Goal: Task Accomplishment & Management: Manage account settings

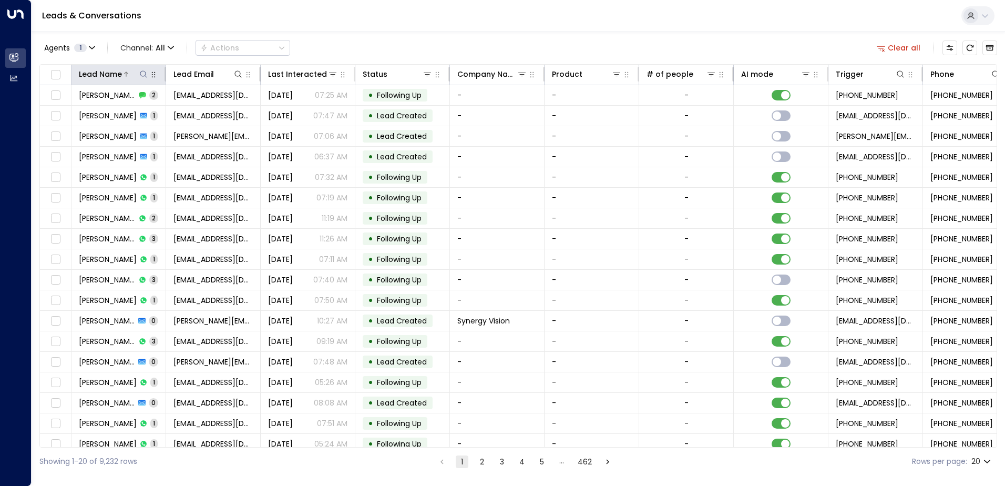
click at [140, 70] on icon at bounding box center [143, 74] width 8 height 8
type input "**********"
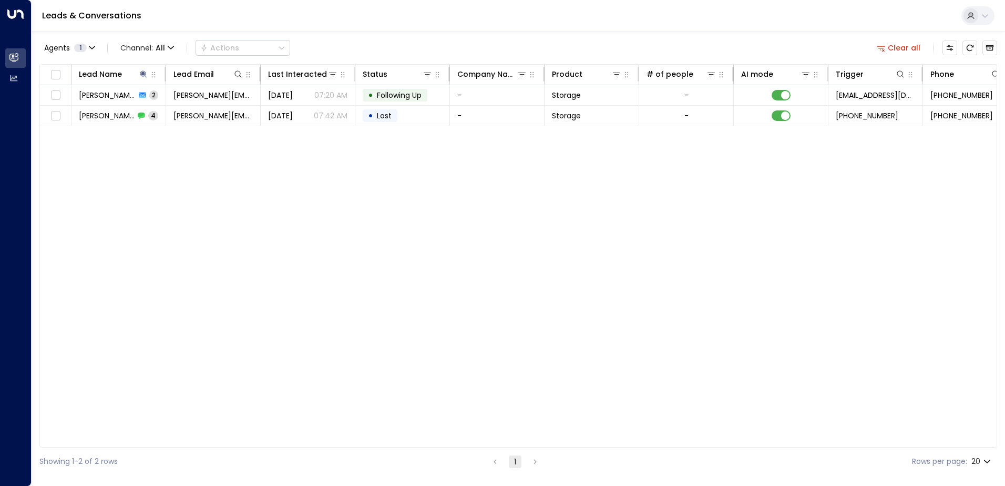
click at [399, 50] on div "Agents 1 Channel: All Actions Clear all" at bounding box center [518, 48] width 958 height 22
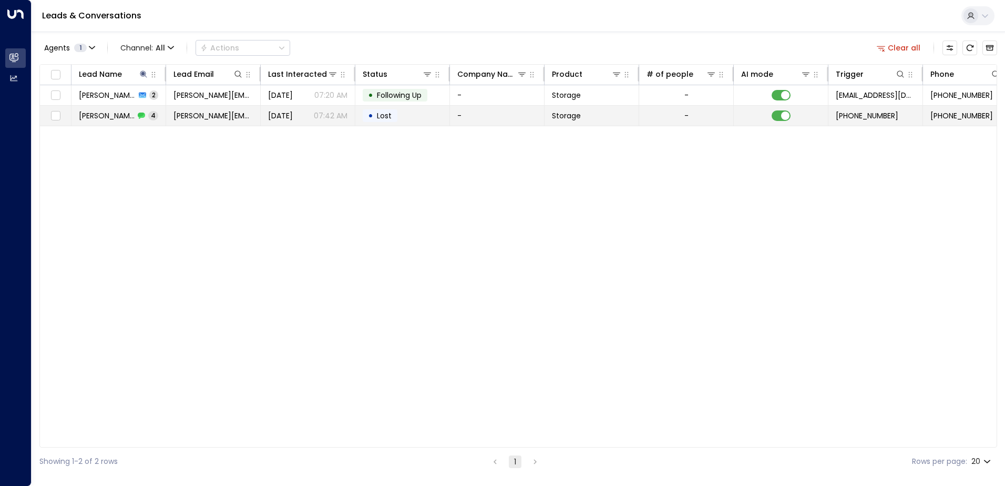
click at [284, 120] on span "[DATE]" at bounding box center [280, 115] width 25 height 11
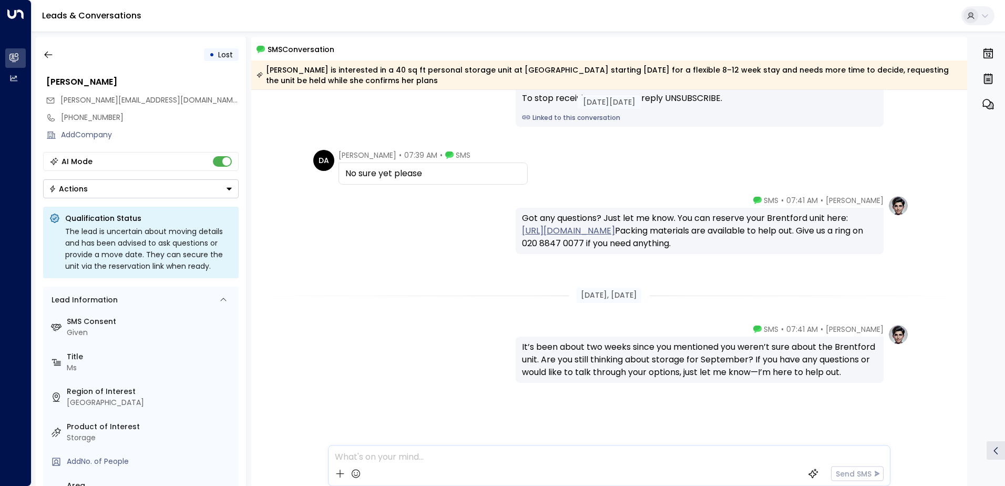
scroll to position [114, 0]
click at [49, 58] on icon "button" at bounding box center [48, 54] width 11 height 11
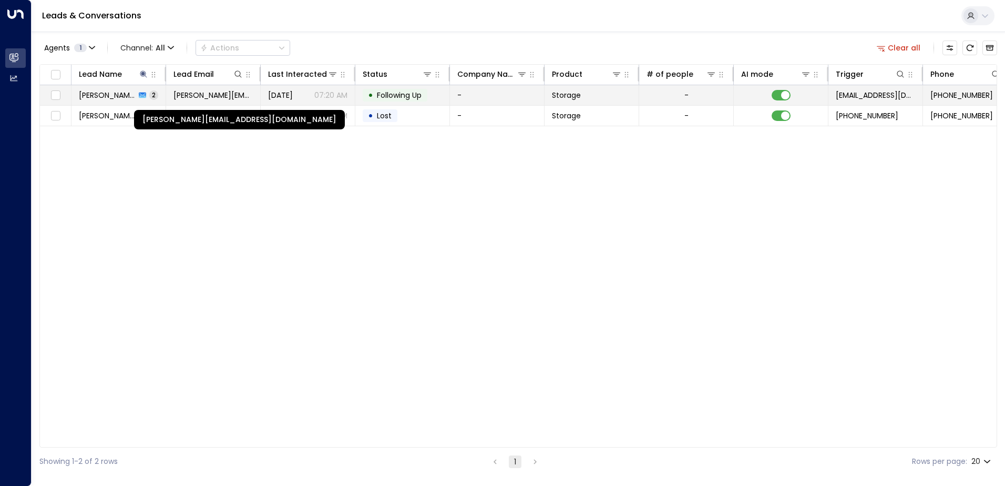
click at [205, 98] on span "[PERSON_NAME][EMAIL_ADDRESS][DOMAIN_NAME]" at bounding box center [213, 95] width 79 height 11
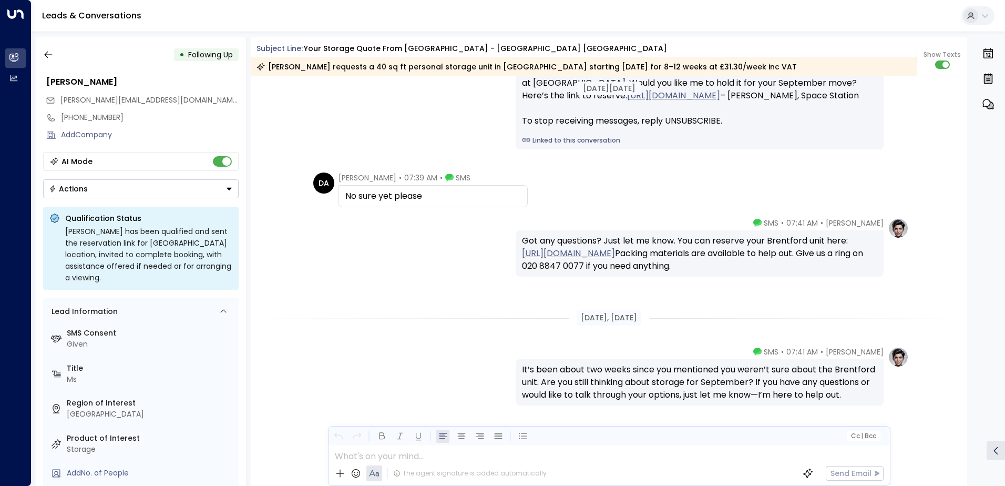
scroll to position [1224, 0]
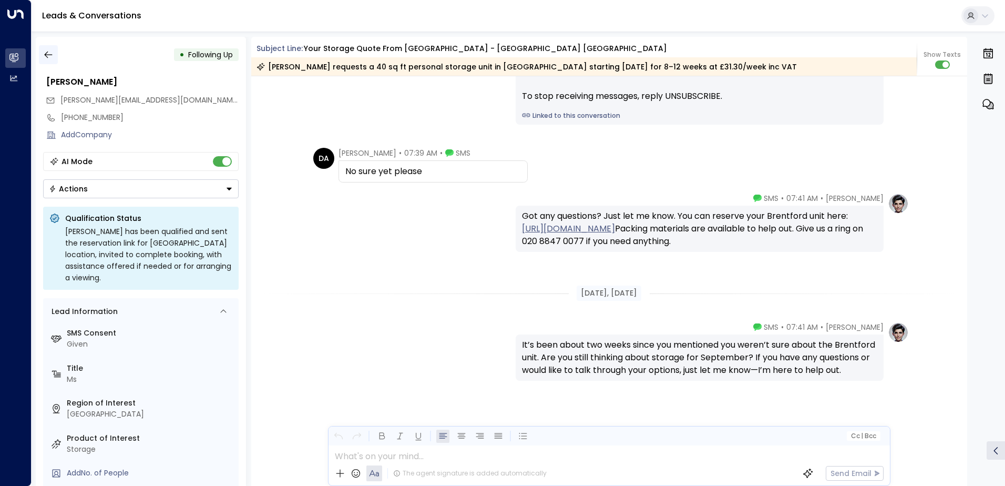
click at [49, 59] on icon "button" at bounding box center [48, 54] width 11 height 11
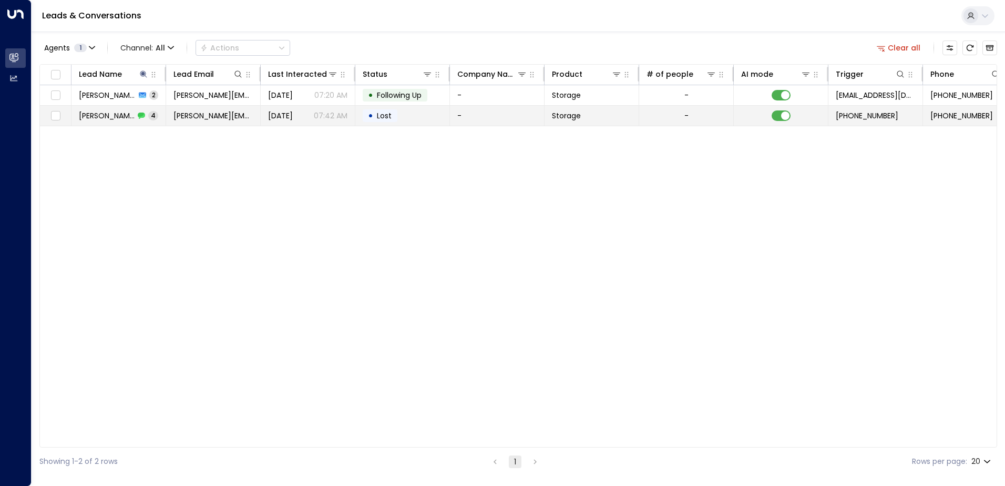
click at [157, 112] on div "[PERSON_NAME] 4" at bounding box center [118, 115] width 79 height 11
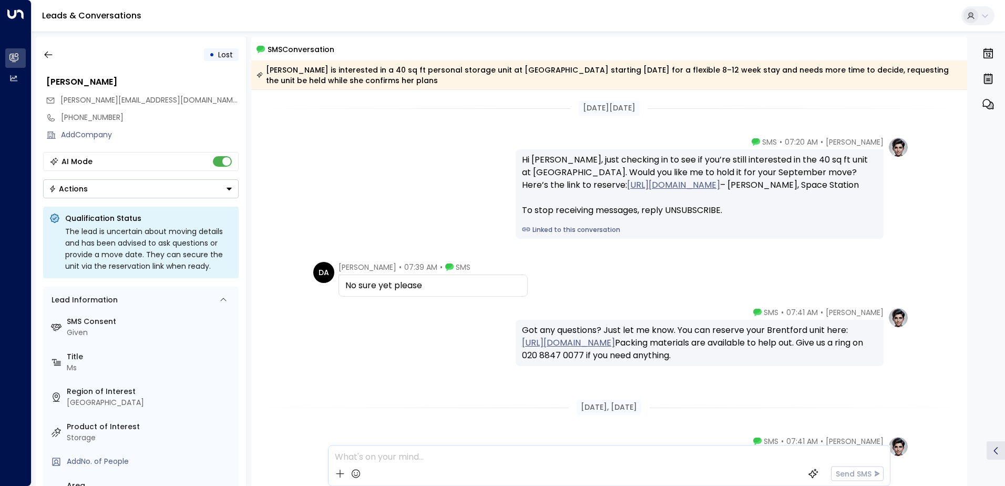
scroll to position [114, 0]
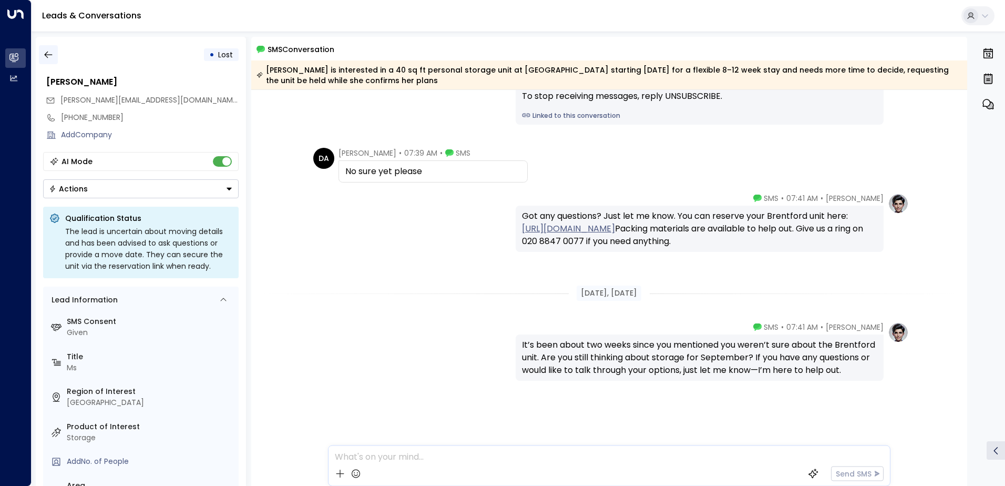
click at [55, 49] on button "button" at bounding box center [48, 54] width 19 height 19
